Goal: Task Accomplishment & Management: Use online tool/utility

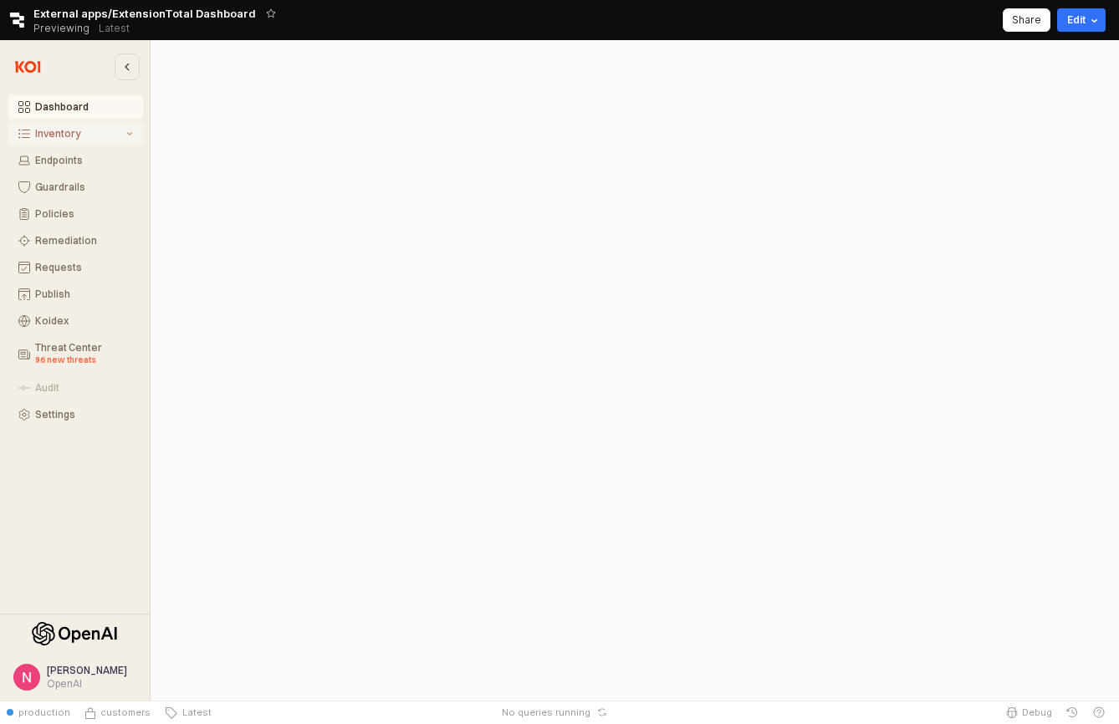
click at [106, 141] on button "Inventory" at bounding box center [75, 133] width 135 height 23
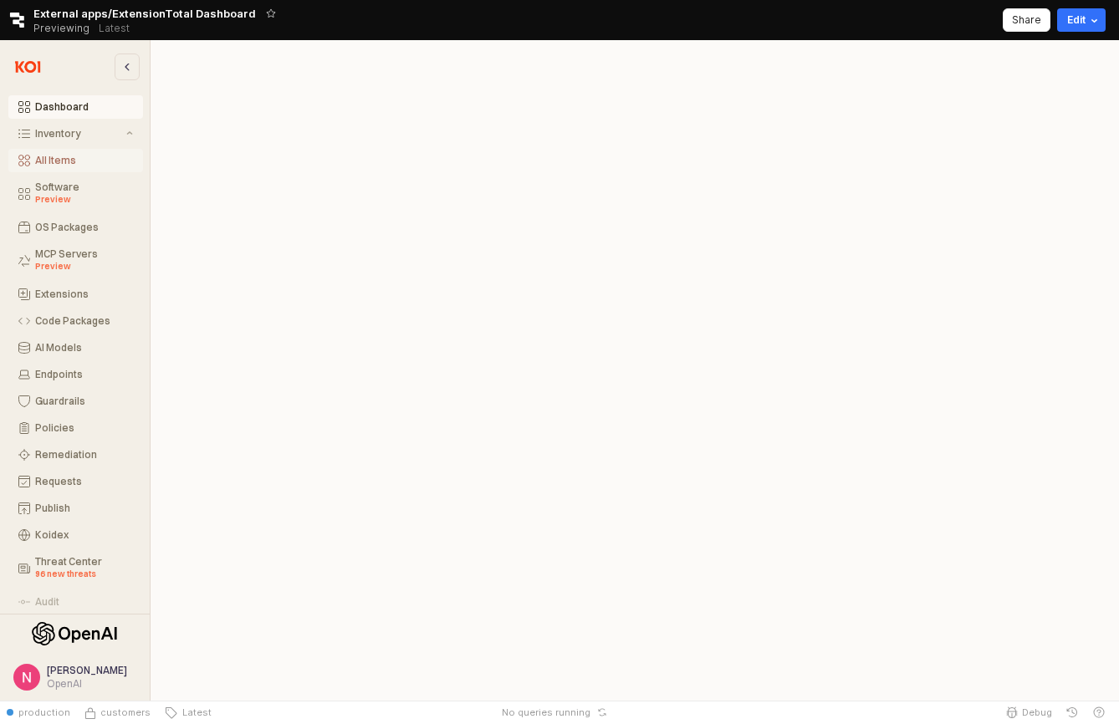
click at [97, 161] on div "All Items" at bounding box center [84, 161] width 98 height 12
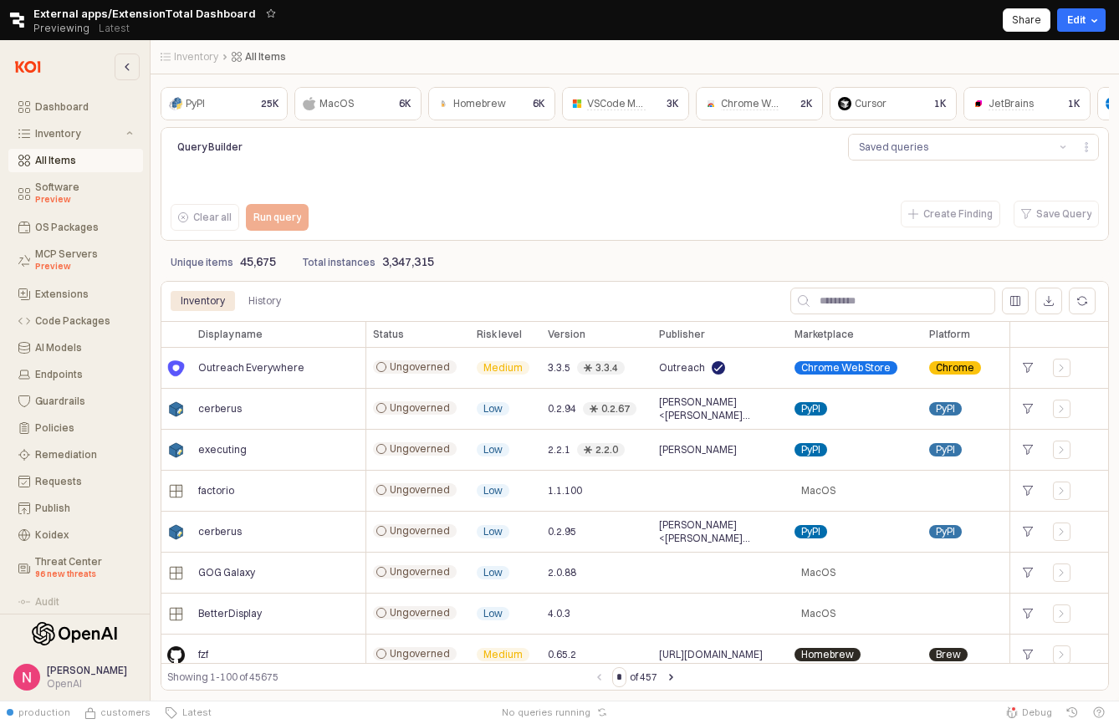
click at [531, 198] on div "Clear all Run query" at bounding box center [360, 217] width 392 height 40
click at [392, 111] on div "6K" at bounding box center [405, 104] width 26 height 20
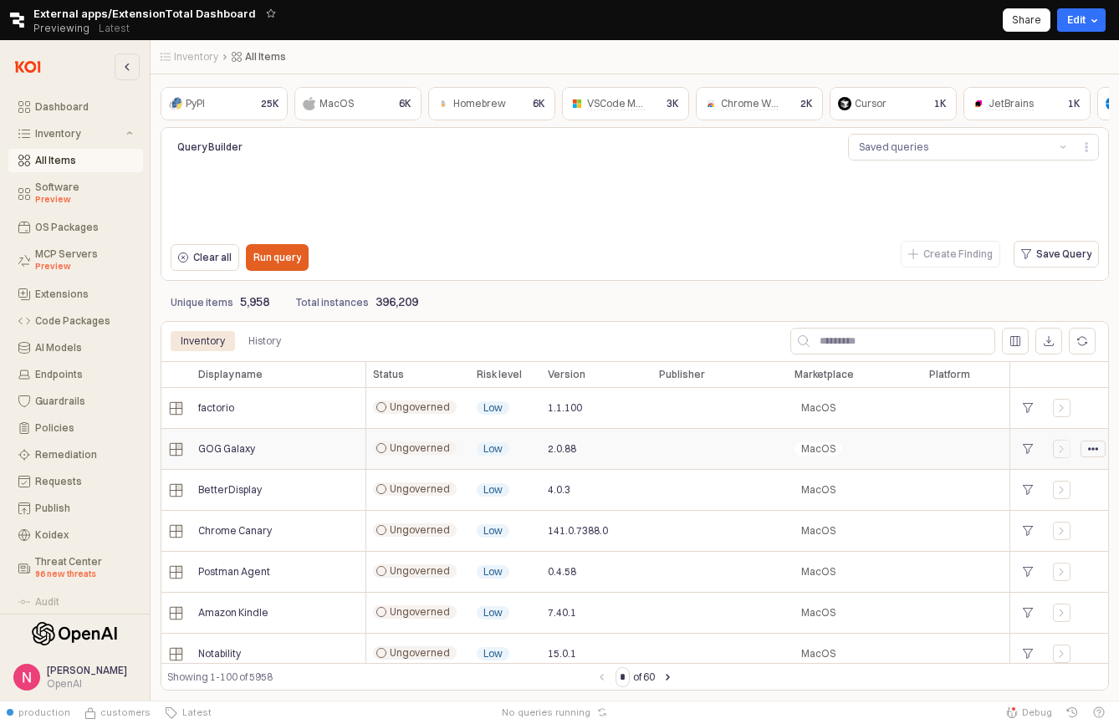
click at [1094, 448] on circle "App Frame" at bounding box center [1093, 448] width 3 height 3
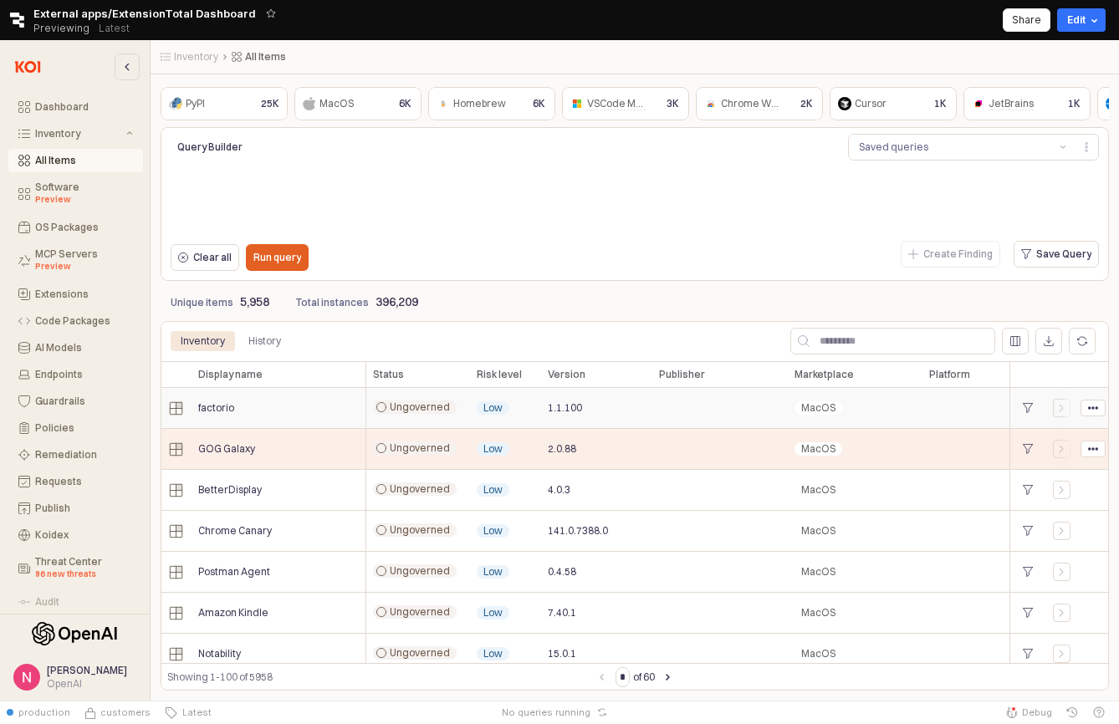
click at [674, 418] on div "App Frame" at bounding box center [719, 408] width 135 height 41
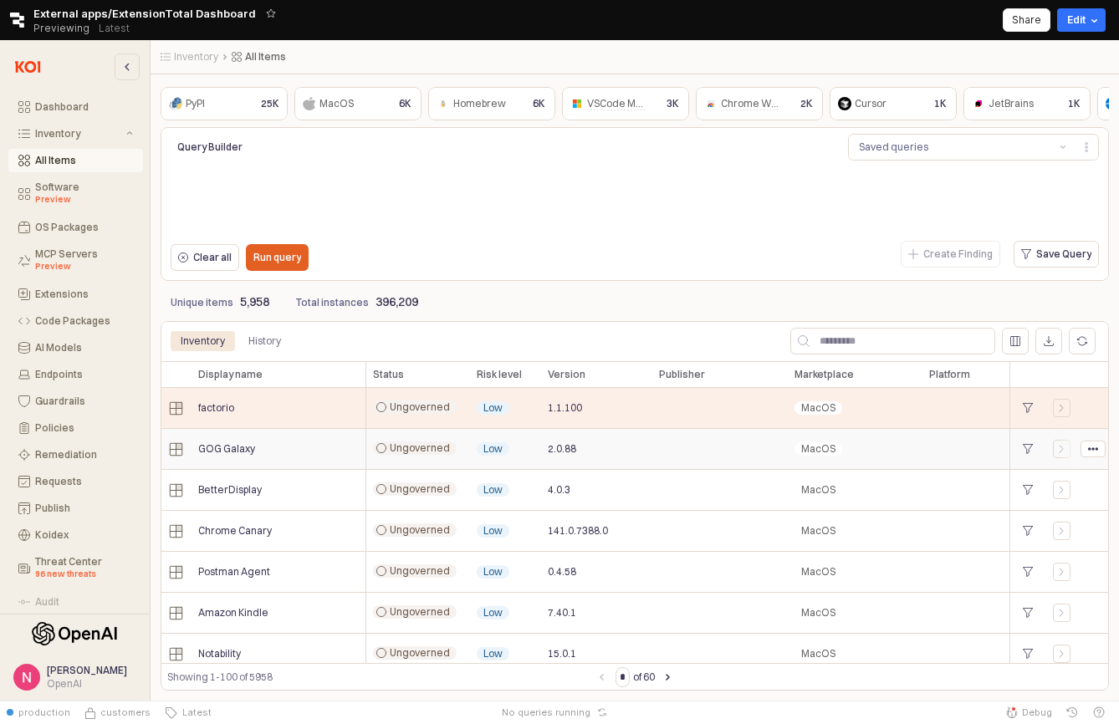
click at [798, 439] on div "MacOS" at bounding box center [855, 449] width 135 height 41
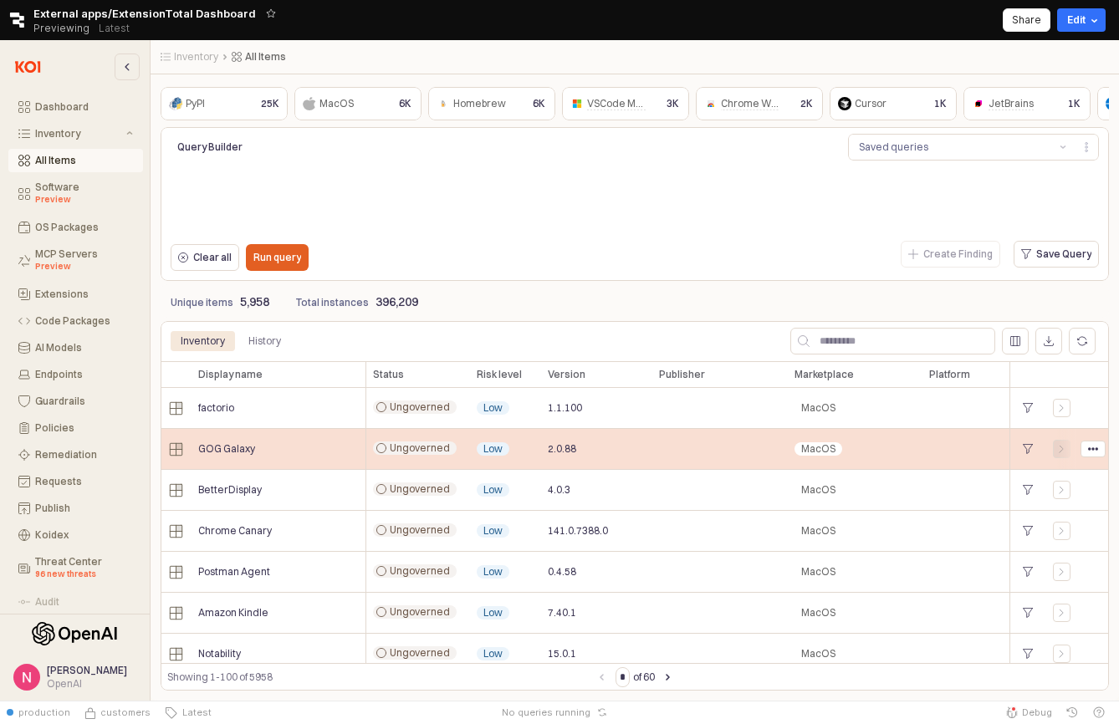
click at [1063, 453] on icon "App Frame" at bounding box center [1062, 449] width 10 height 10
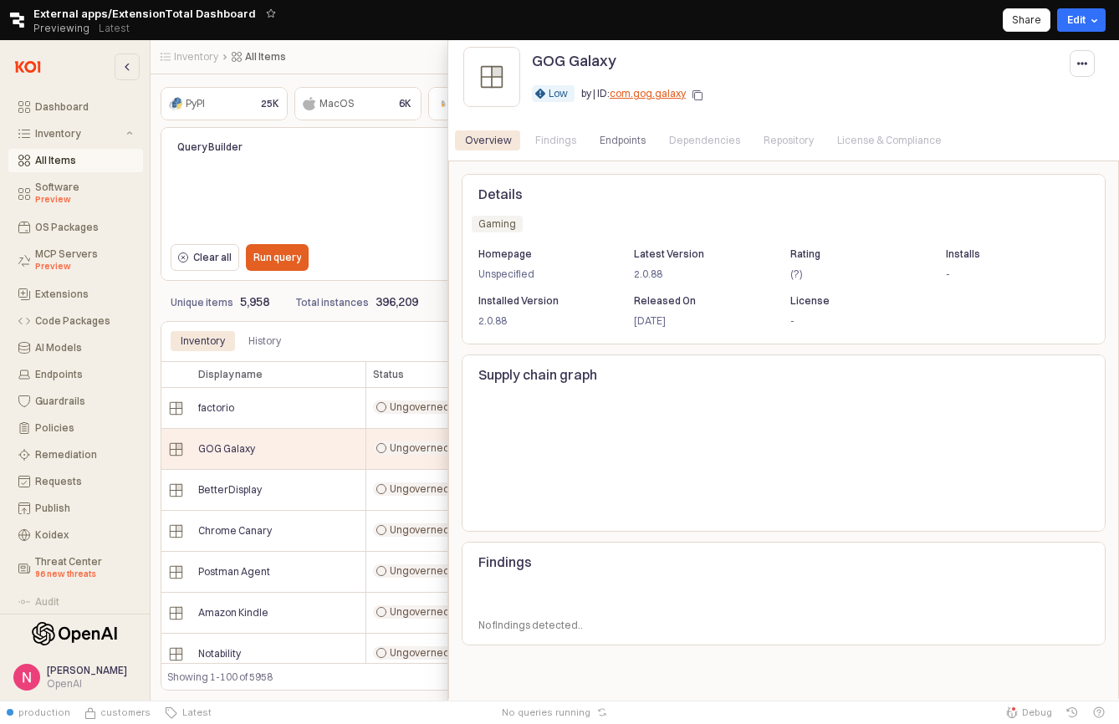
click at [376, 355] on div at bounding box center [559, 370] width 1119 height 661
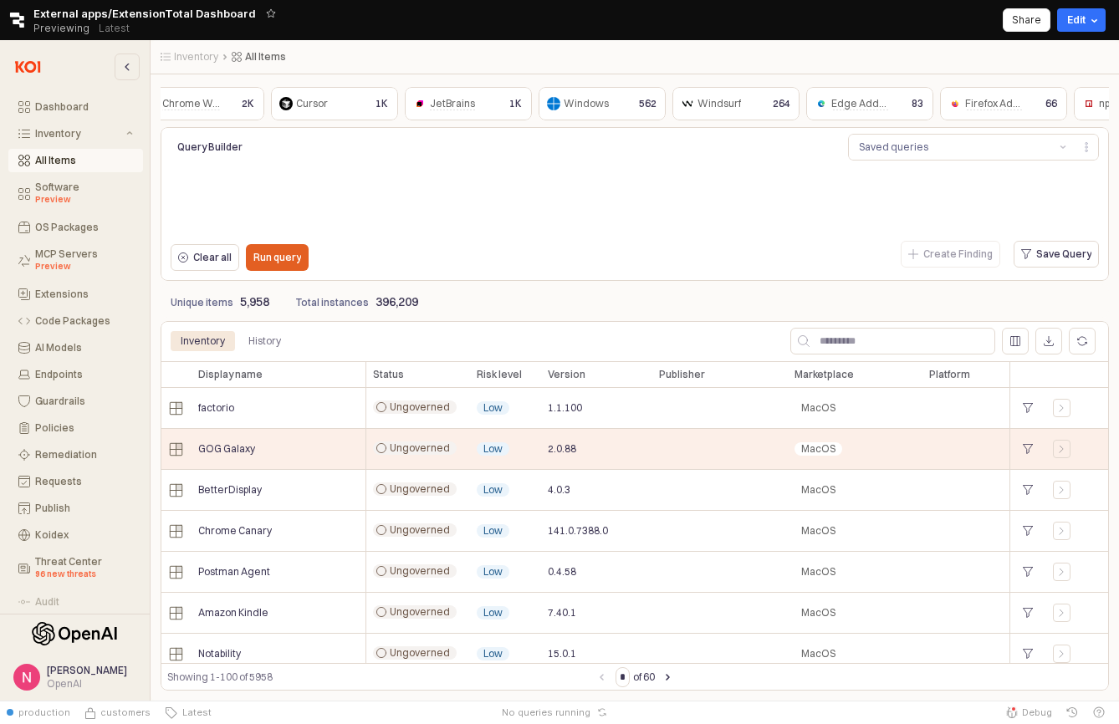
scroll to position [0, 657]
